Goal: Task Accomplishment & Management: Use online tool/utility

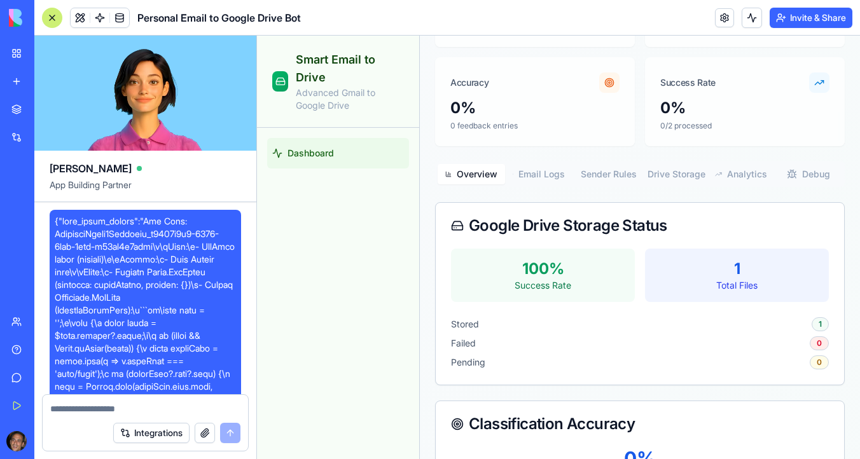
scroll to position [8862, 0]
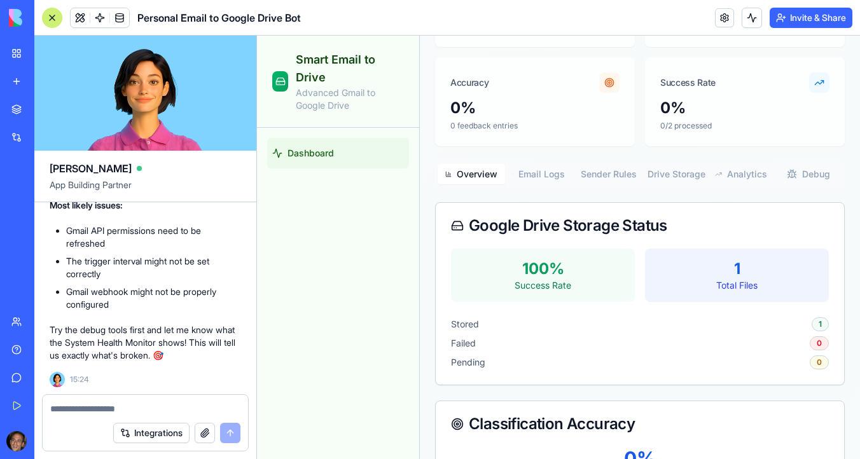
click at [106, 408] on textarea at bounding box center [145, 409] width 190 height 13
click at [320, 151] on span "Dashboard" at bounding box center [311, 153] width 46 height 13
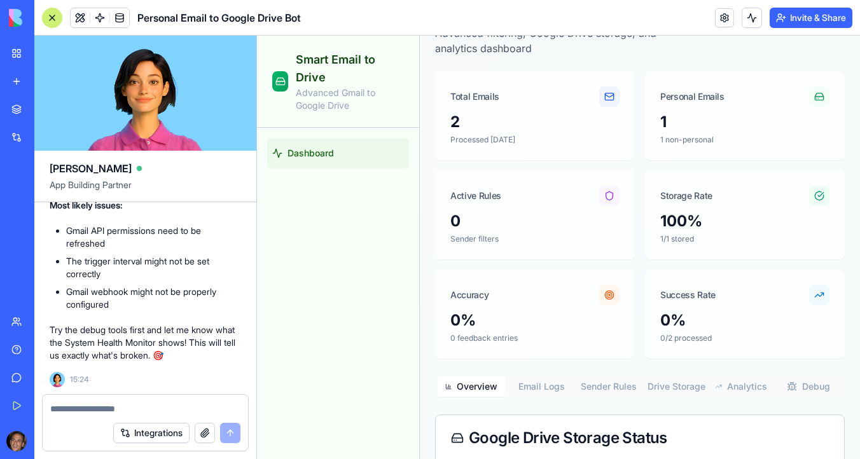
scroll to position [0, 0]
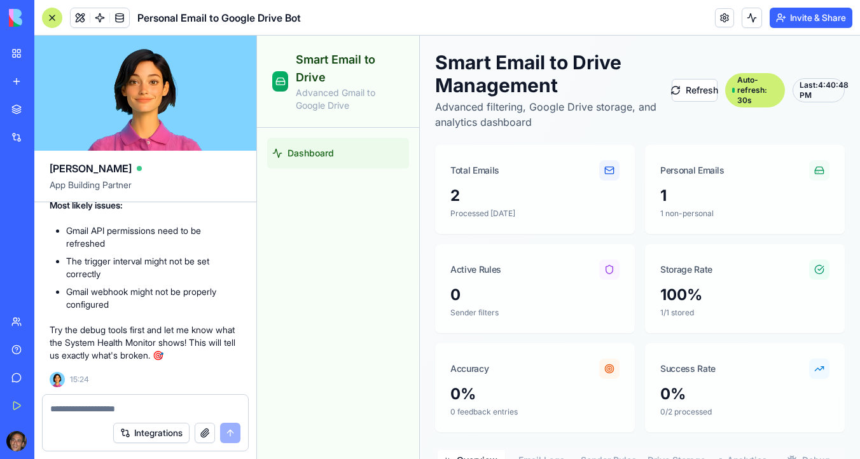
click at [133, 411] on textarea at bounding box center [145, 409] width 190 height 13
click at [332, 154] on span "Dashboard" at bounding box center [311, 153] width 46 height 13
click at [81, 17] on button at bounding box center [80, 17] width 19 height 19
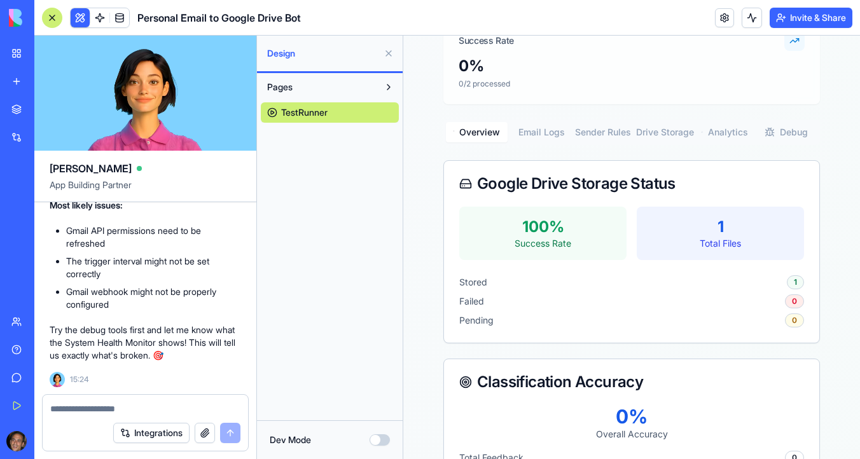
scroll to position [625, 0]
click at [544, 132] on button "Email Logs" at bounding box center [539, 133] width 62 height 20
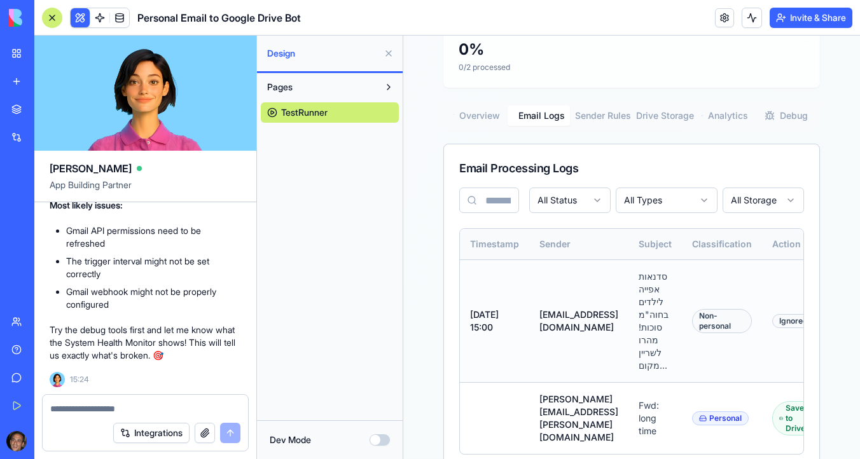
scroll to position [656, 0]
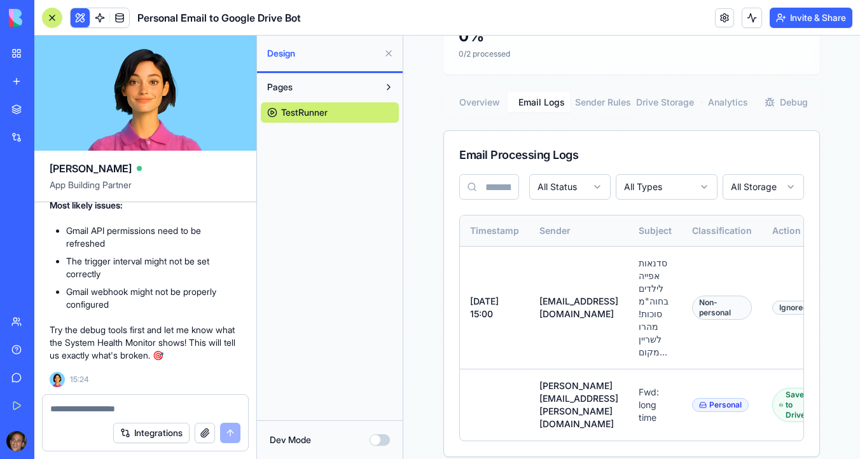
click at [596, 99] on button "Sender Rules" at bounding box center [601, 102] width 62 height 20
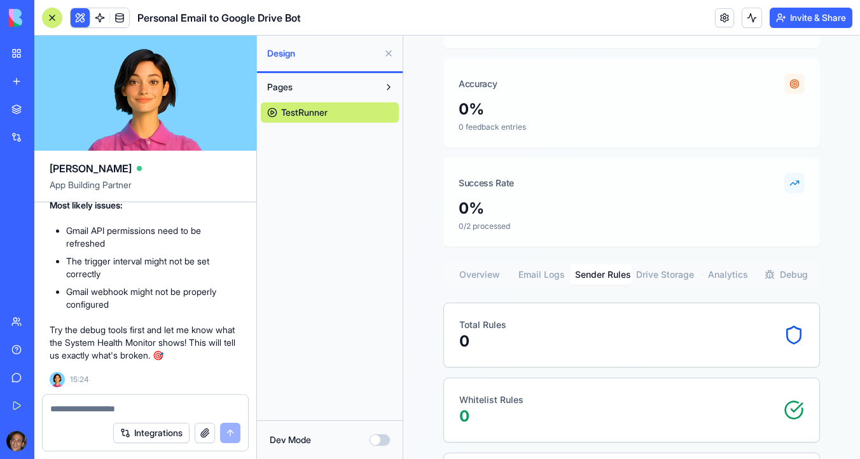
scroll to position [455, 0]
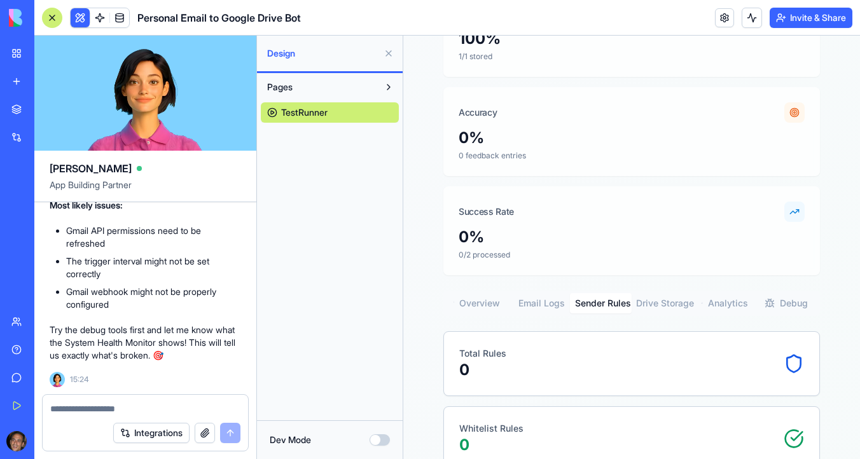
click at [680, 300] on button "Drive Storage" at bounding box center [663, 303] width 62 height 20
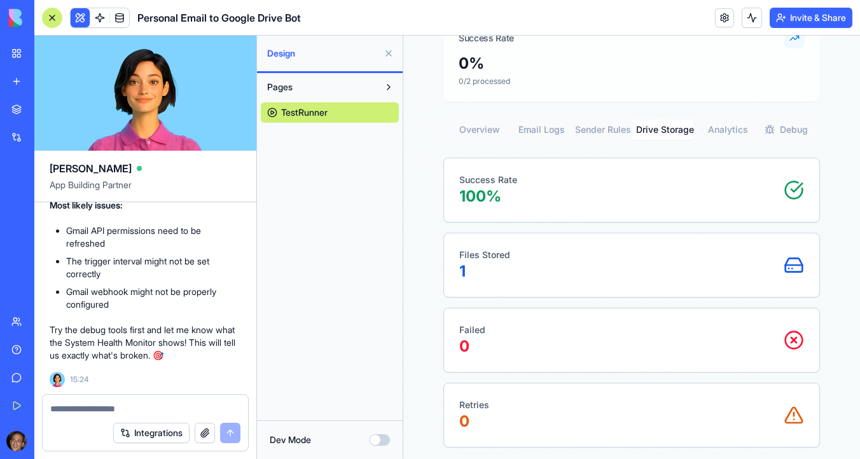
scroll to position [633, 0]
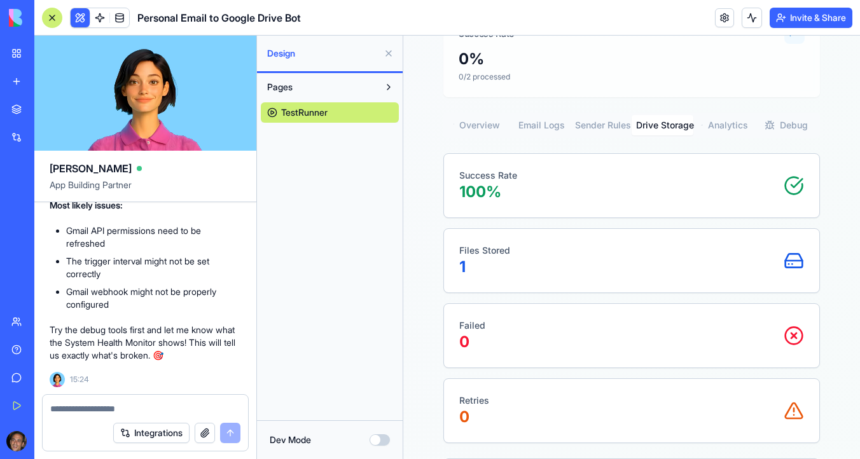
click at [711, 123] on button "Analytics" at bounding box center [725, 125] width 62 height 20
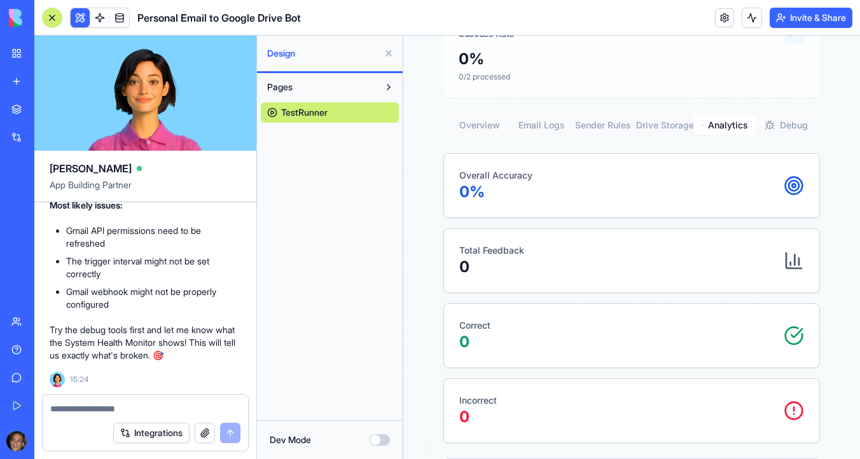
select select "**"
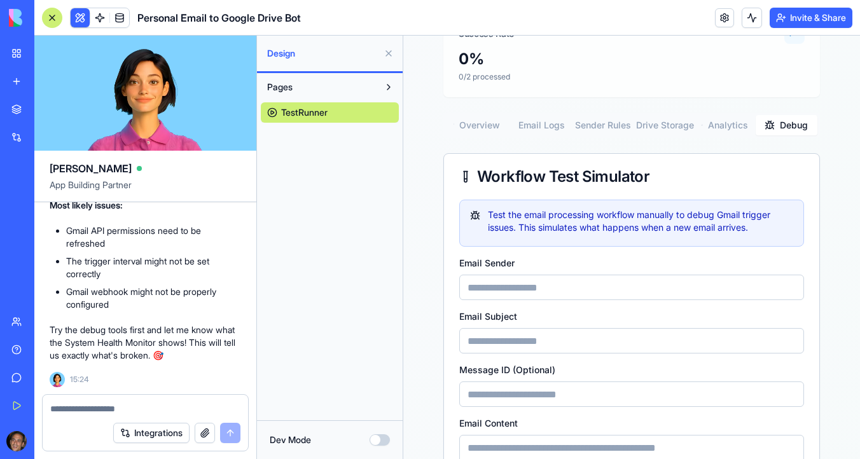
click at [789, 125] on button "Debug" at bounding box center [787, 125] width 62 height 20
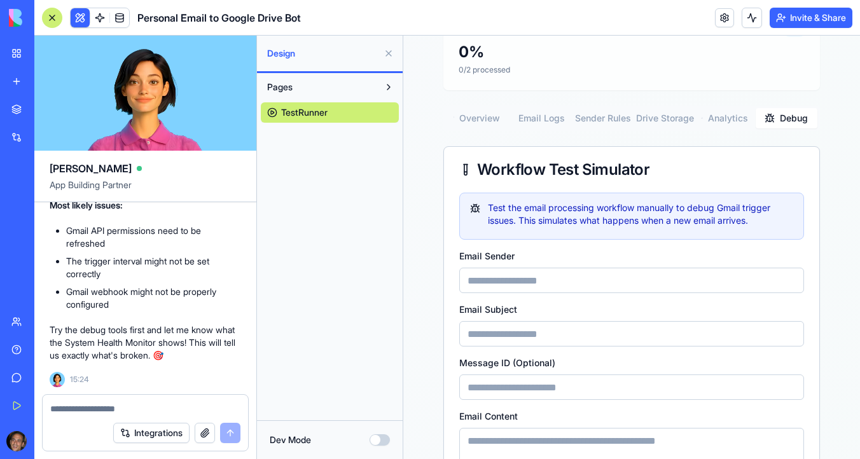
scroll to position [776, 0]
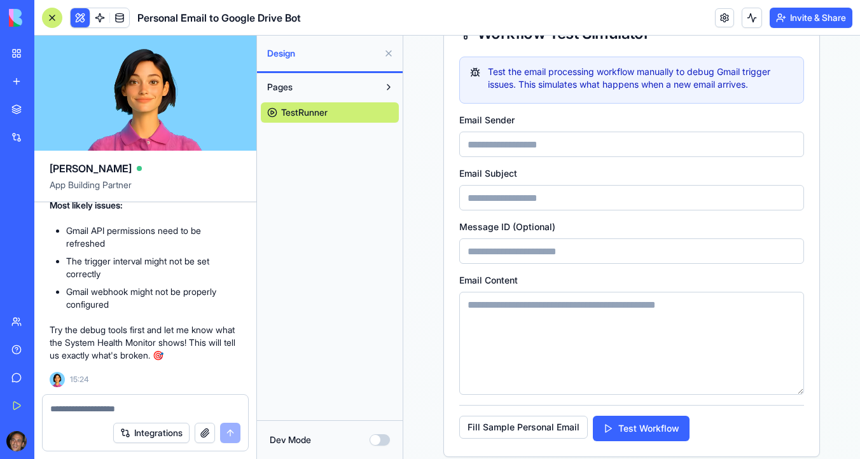
click at [549, 141] on input at bounding box center [631, 144] width 345 height 25
type input "**********"
type input "*****"
type input "**********"
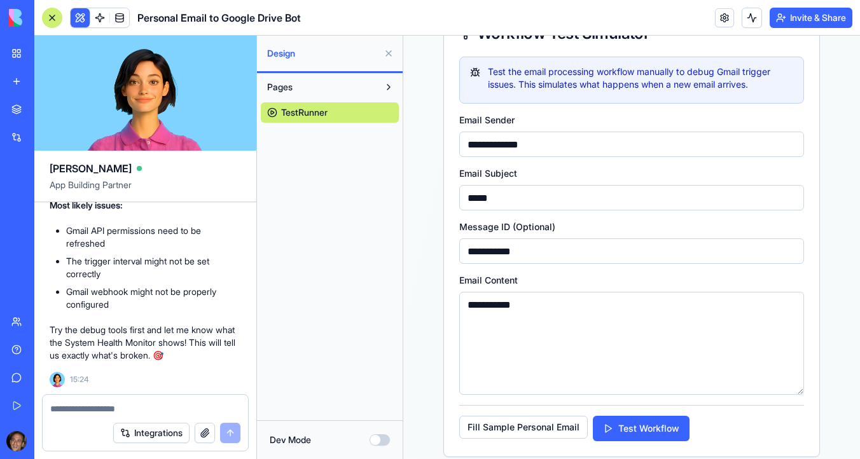
type textarea "**********"
click at [650, 423] on button "Test Workflow" at bounding box center [641, 428] width 97 height 25
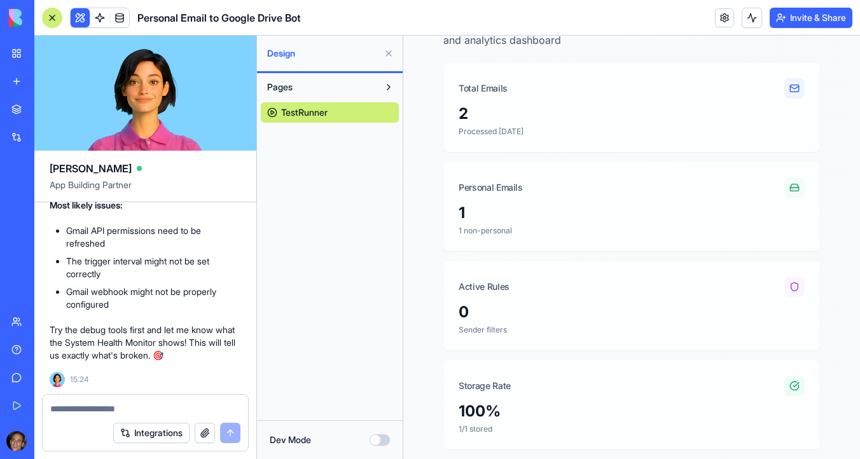
scroll to position [0, 0]
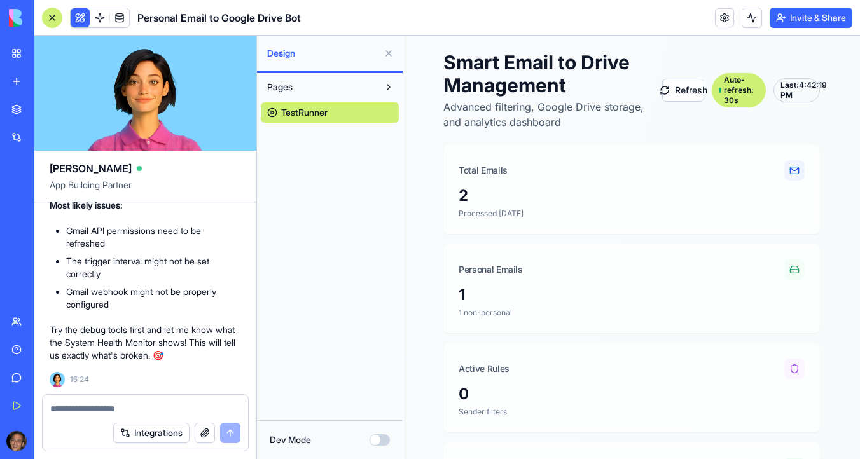
click at [108, 406] on textarea at bounding box center [145, 409] width 190 height 13
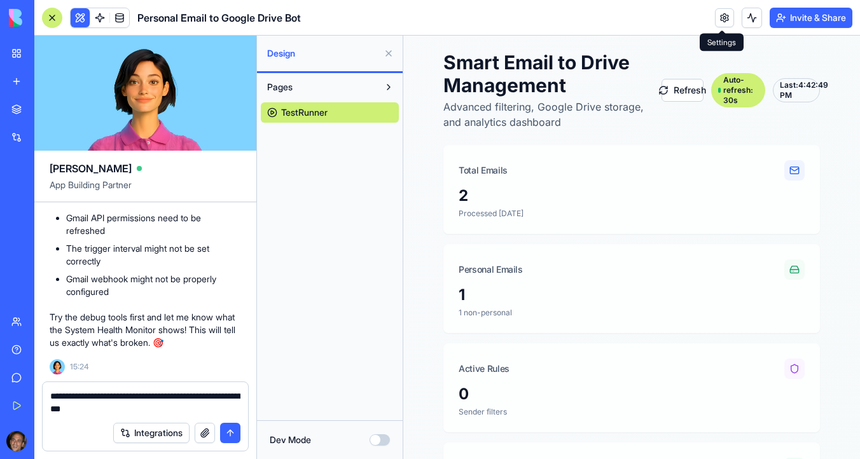
type textarea "**********"
click at [722, 20] on link at bounding box center [724, 17] width 19 height 19
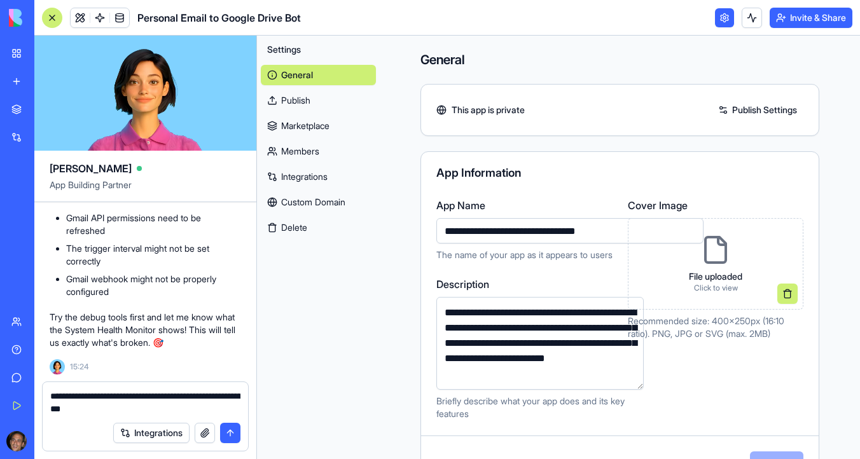
click at [311, 171] on link "Integrations" at bounding box center [318, 177] width 115 height 20
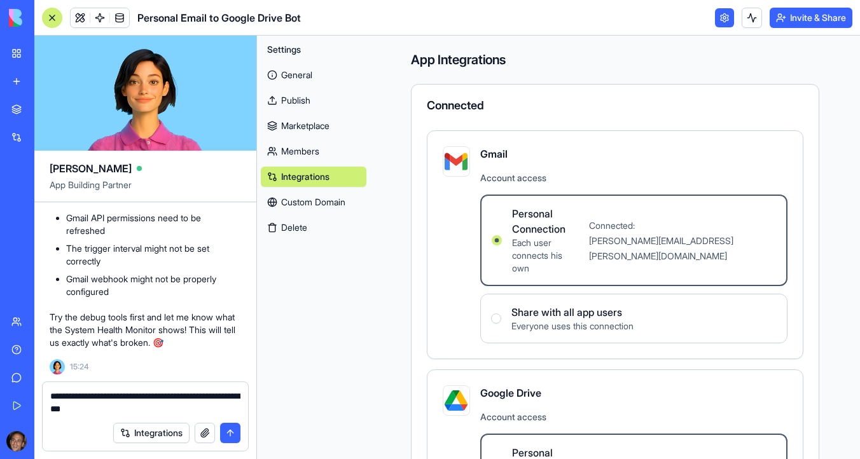
click at [230, 435] on button "submit" at bounding box center [230, 433] width 20 height 20
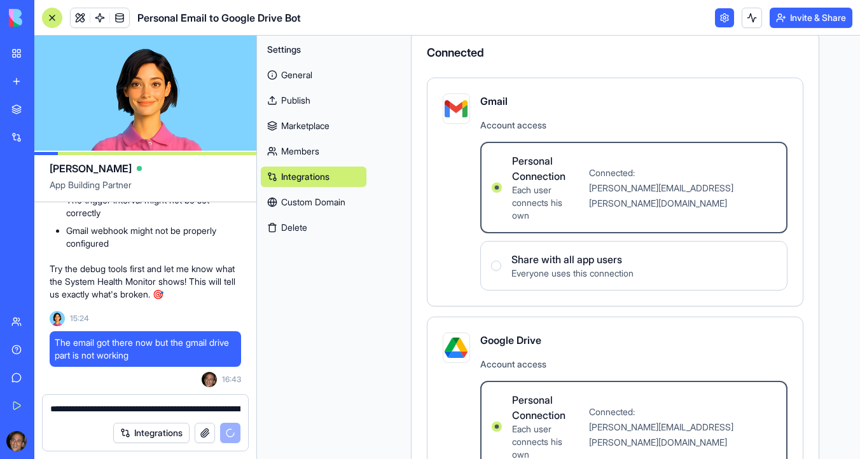
scroll to position [54, 0]
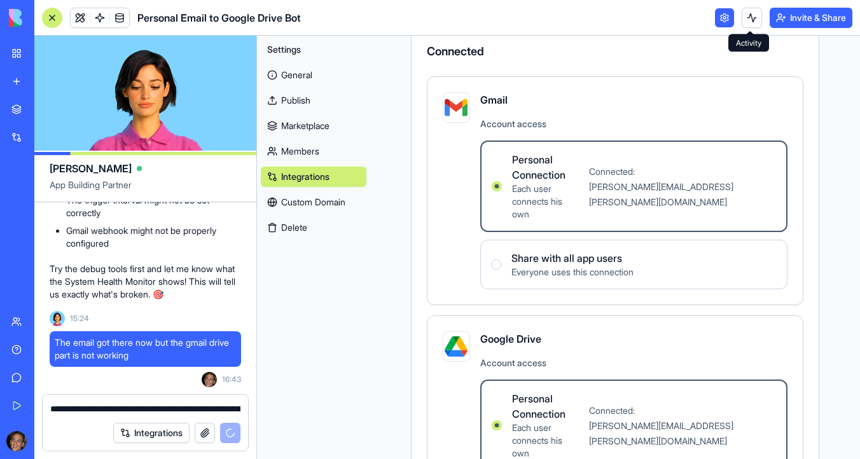
click at [718, 20] on link at bounding box center [724, 17] width 19 height 19
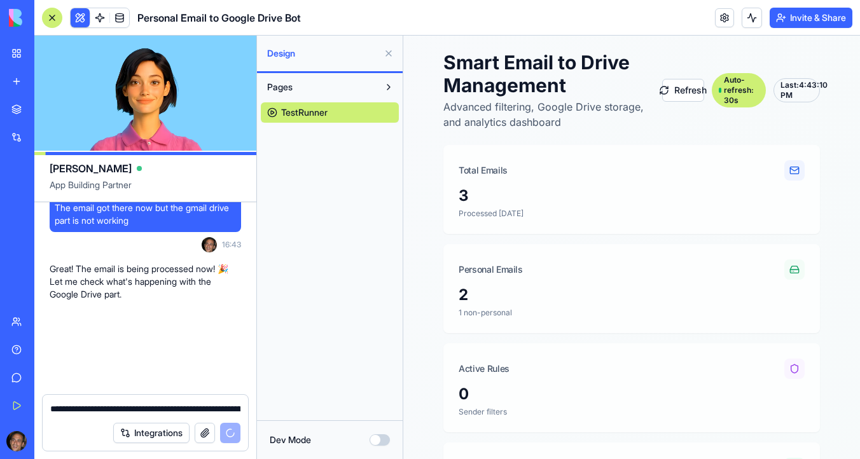
scroll to position [9058, 0]
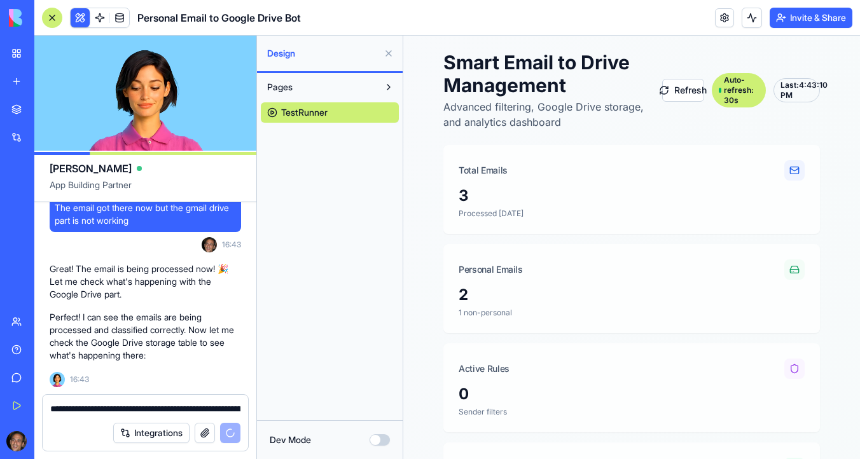
click at [131, 409] on textarea "**********" at bounding box center [145, 409] width 190 height 13
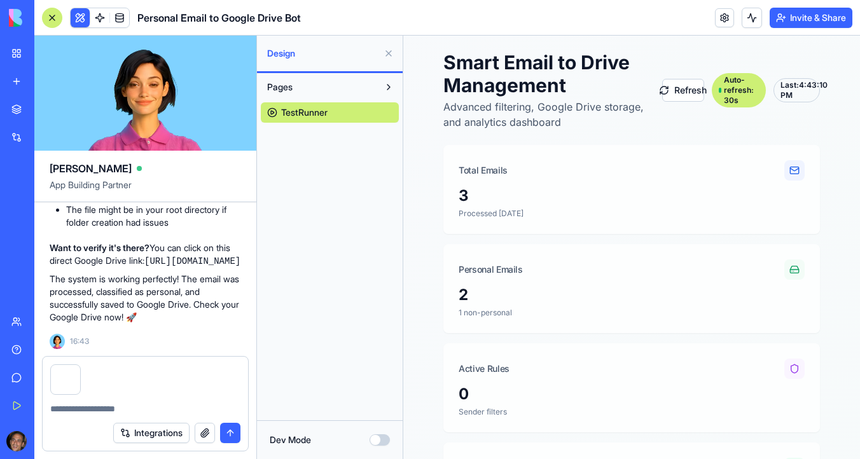
scroll to position [9520, 0]
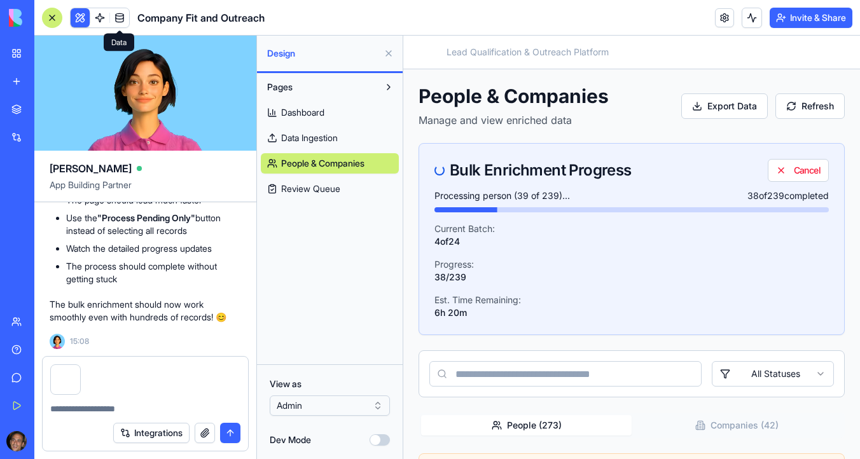
click at [119, 18] on span at bounding box center [120, 18] width 36 height 36
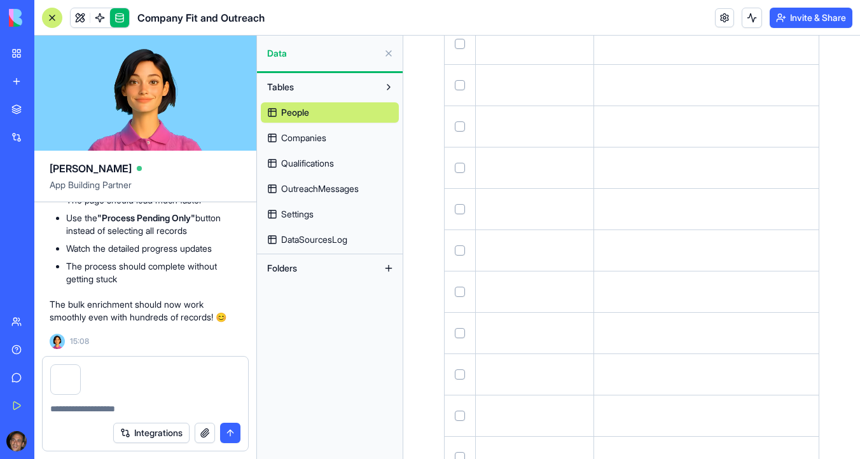
scroll to position [10256, 0]
click at [319, 140] on span "Companies" at bounding box center [303, 138] width 45 height 13
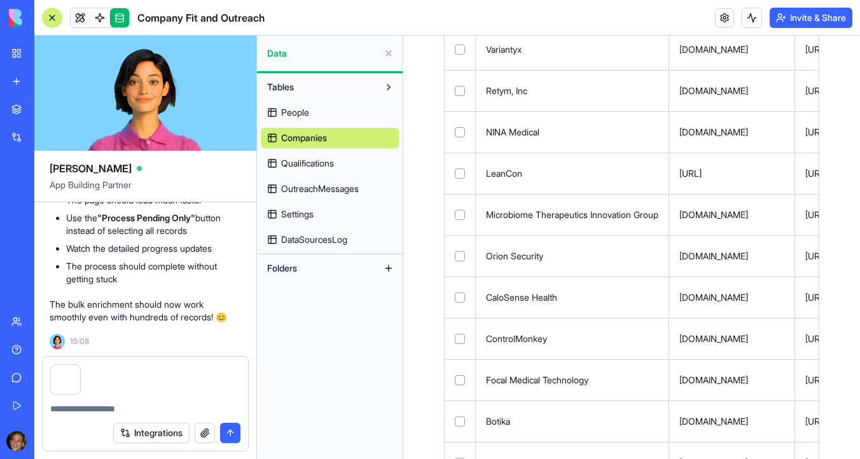
scroll to position [880, 0]
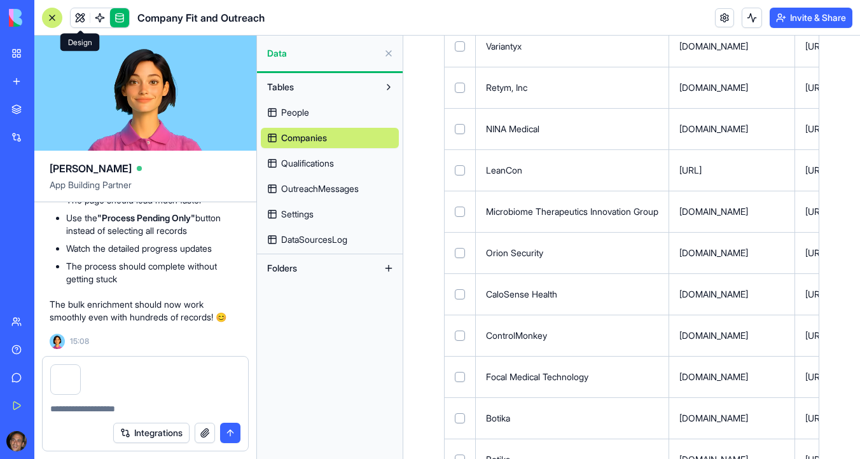
click at [79, 10] on link at bounding box center [80, 17] width 19 height 19
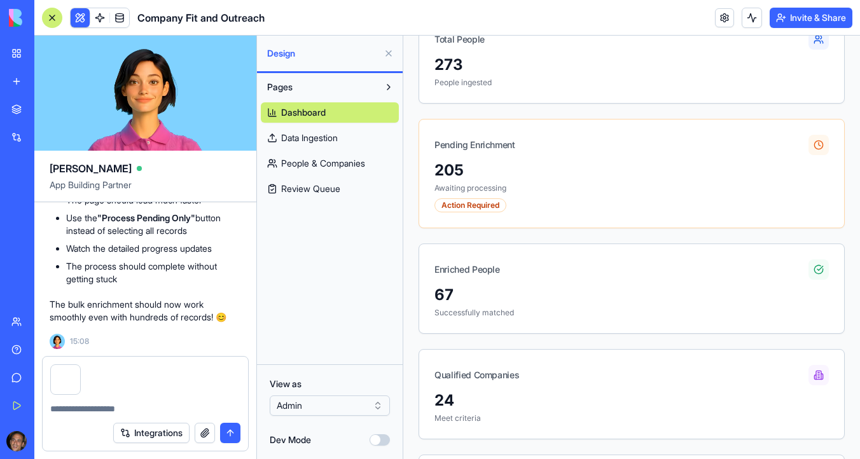
scroll to position [219, 0]
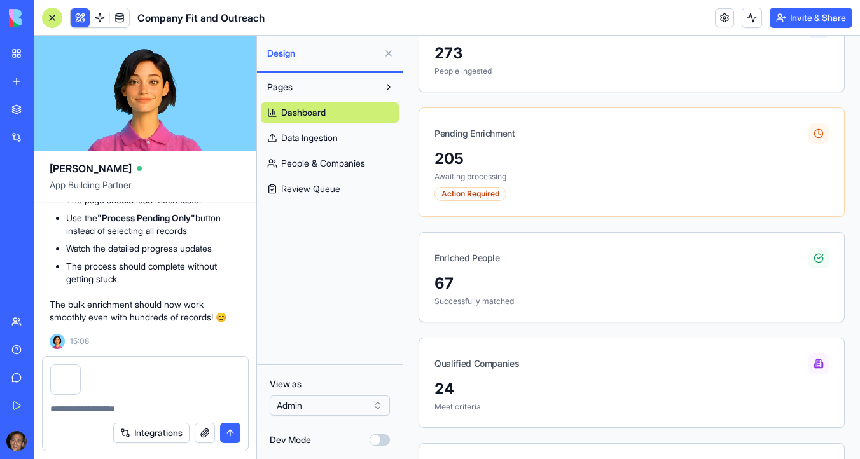
click at [365, 164] on span "People & Companies" at bounding box center [323, 163] width 84 height 13
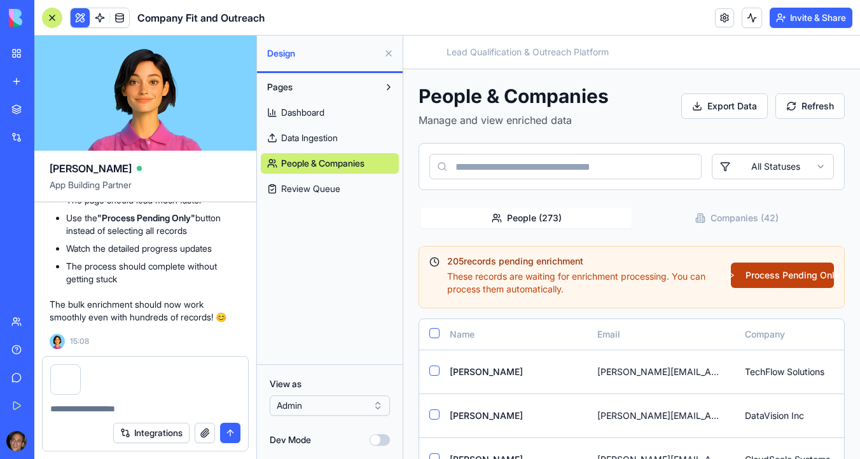
click at [769, 274] on button "Process Pending Only" at bounding box center [782, 275] width 103 height 25
